Goal: Task Accomplishment & Management: Use online tool/utility

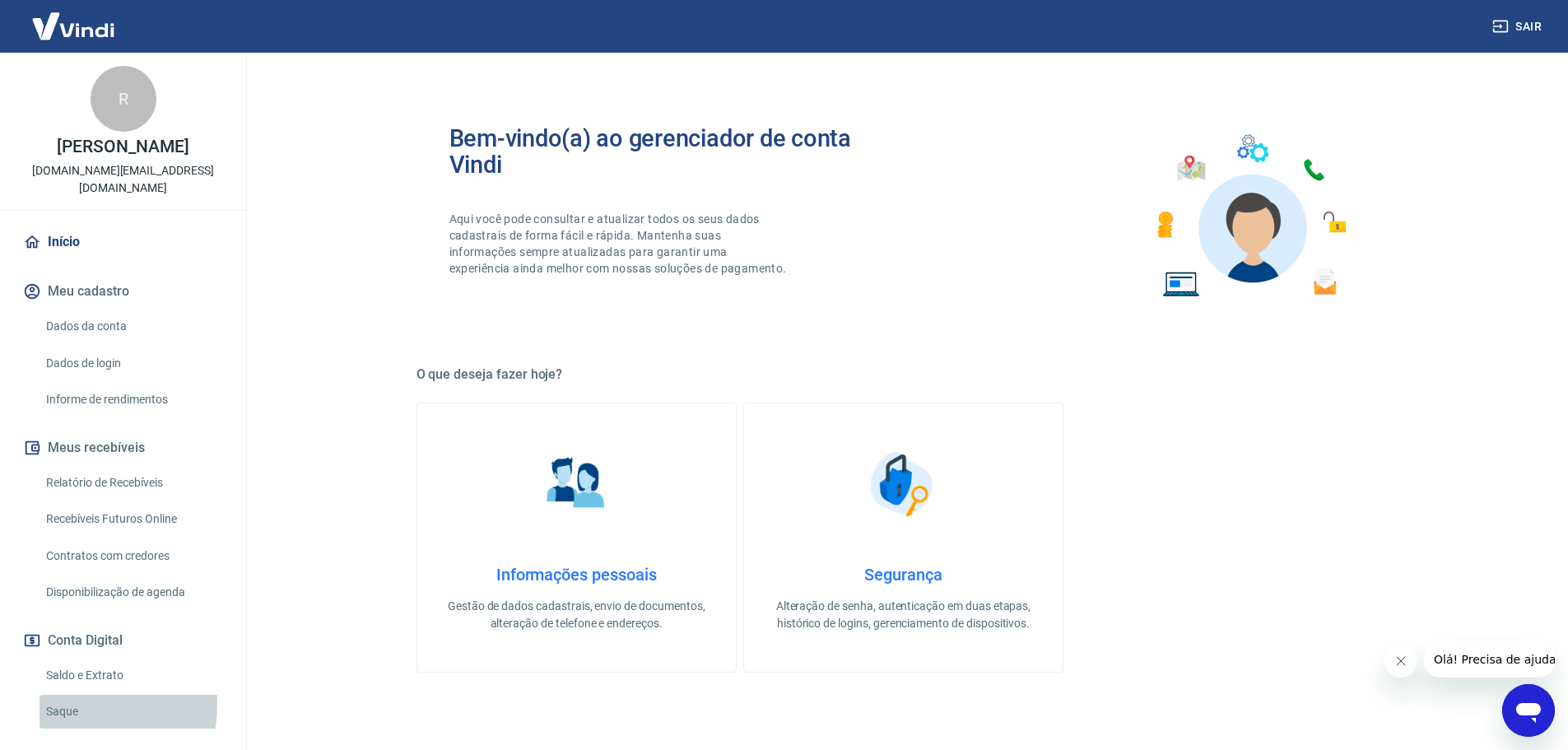
click at [75, 704] on link "Saque" at bounding box center [133, 711] width 187 height 34
